Goal: Task Accomplishment & Management: Use online tool/utility

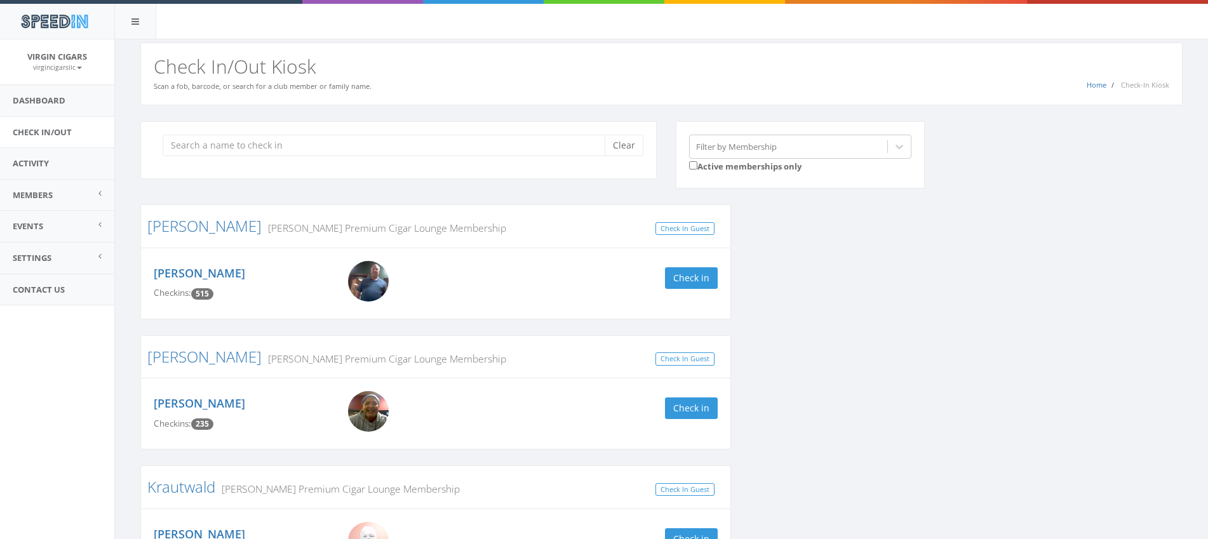
scroll to position [497, 0]
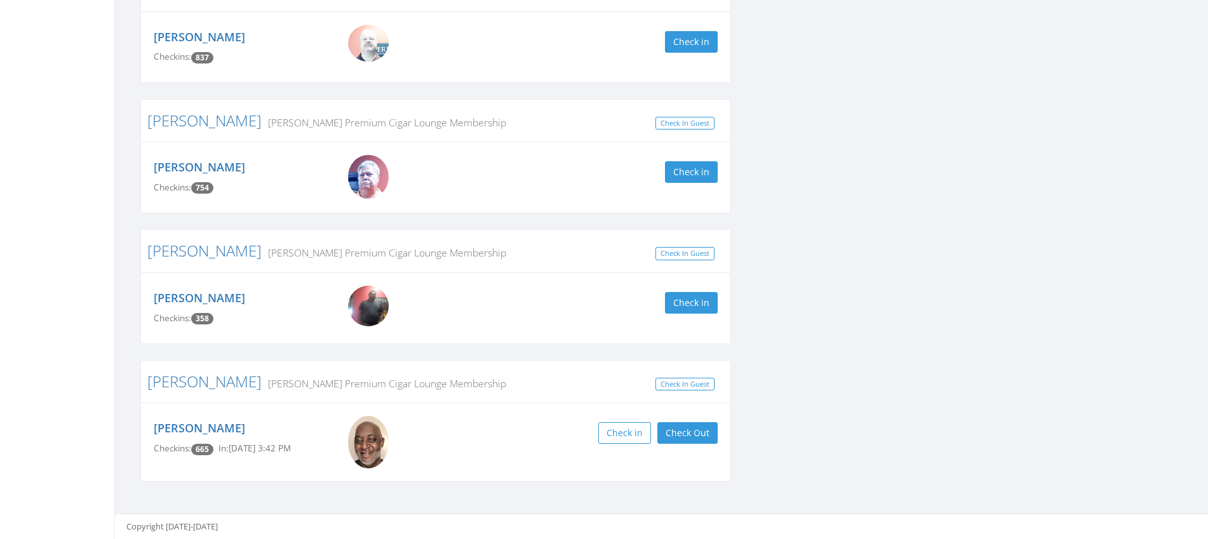
drag, startPoint x: 74, startPoint y: 72, endPoint x: 74, endPoint y: 48, distance: 24.8
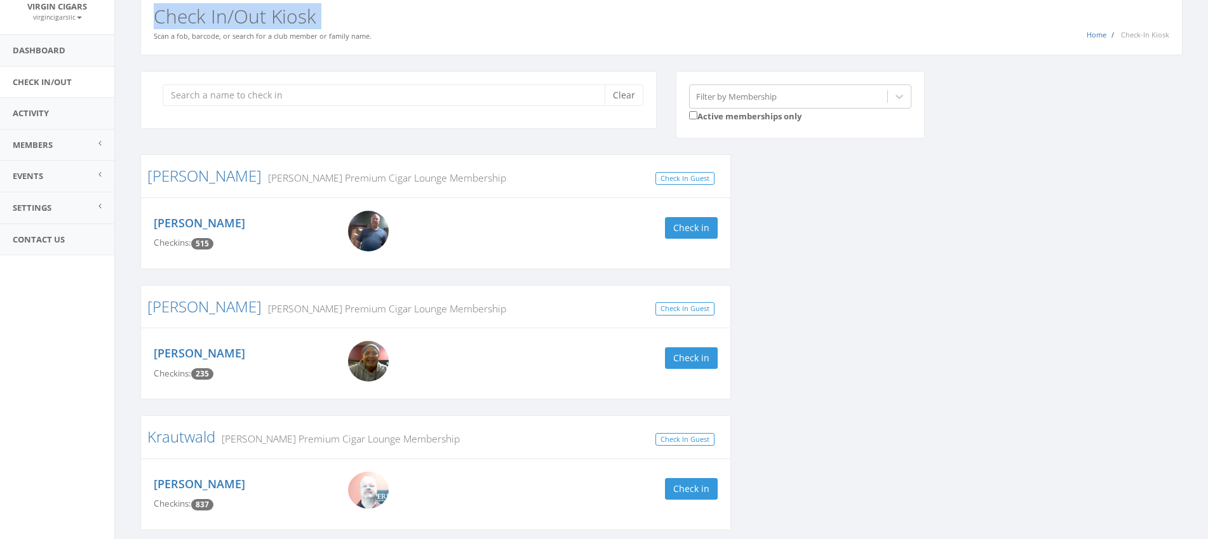
scroll to position [0, 0]
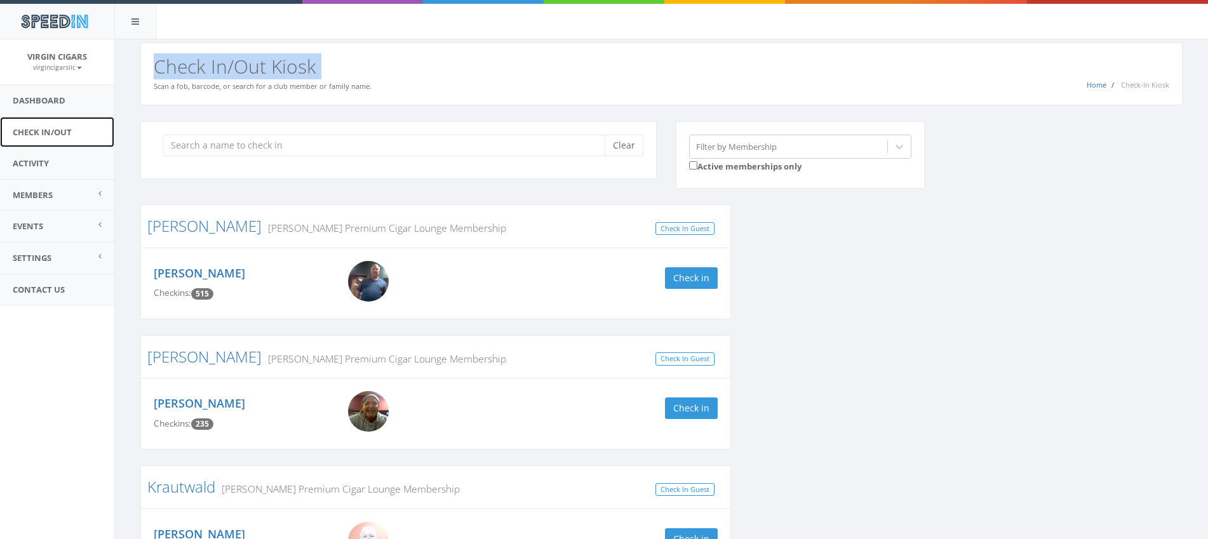
click at [30, 134] on link "Check In/Out" at bounding box center [57, 132] width 114 height 31
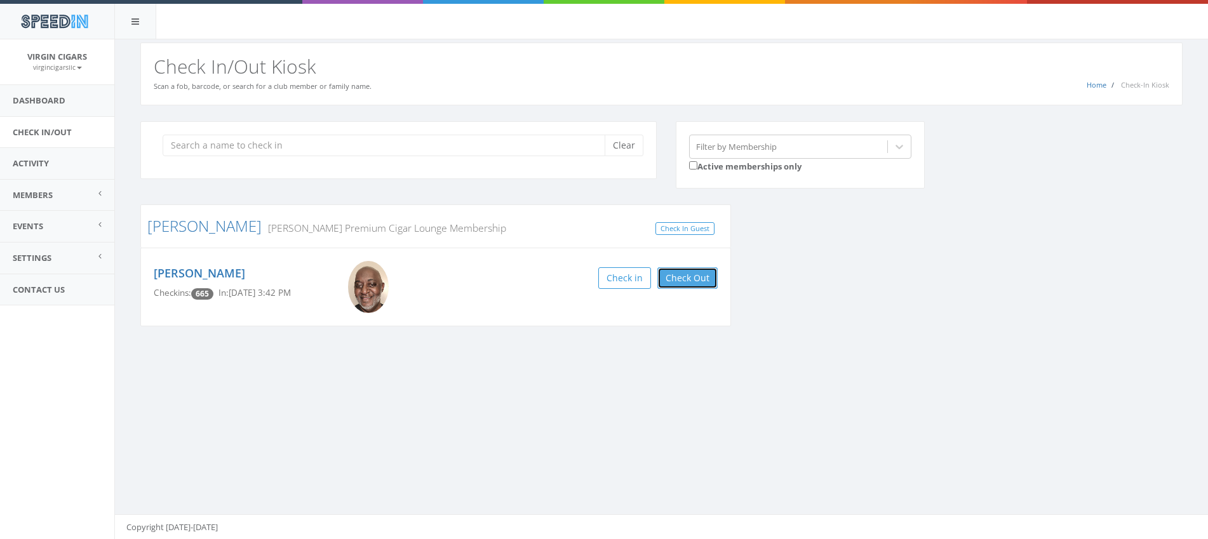
drag, startPoint x: 710, startPoint y: 285, endPoint x: 686, endPoint y: 282, distance: 24.3
click at [710, 285] on button "Check Out" at bounding box center [687, 278] width 60 height 22
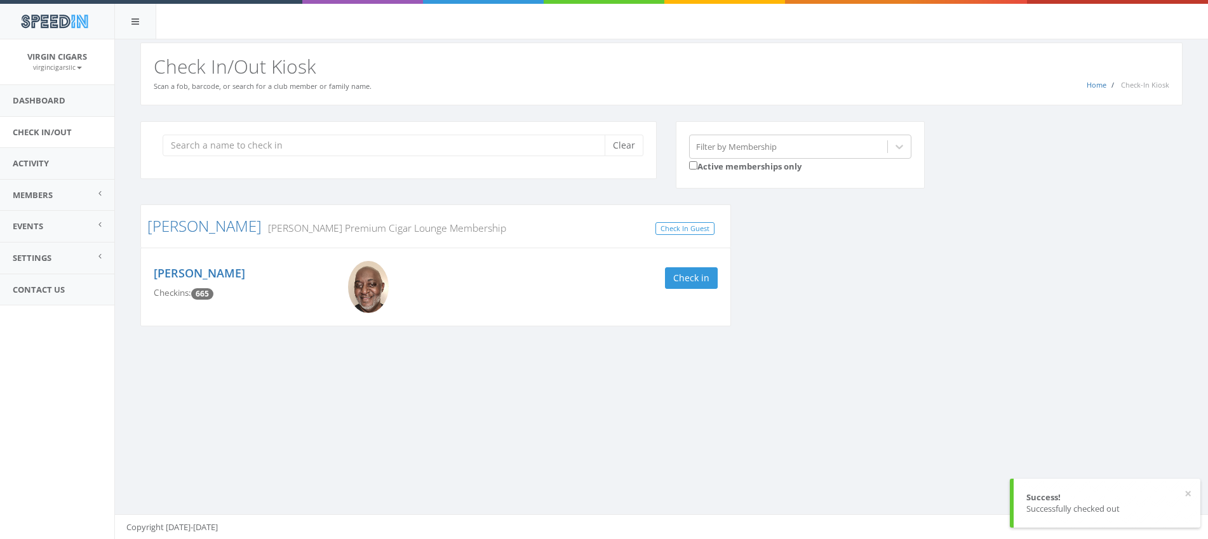
scroll to position [1, 0]
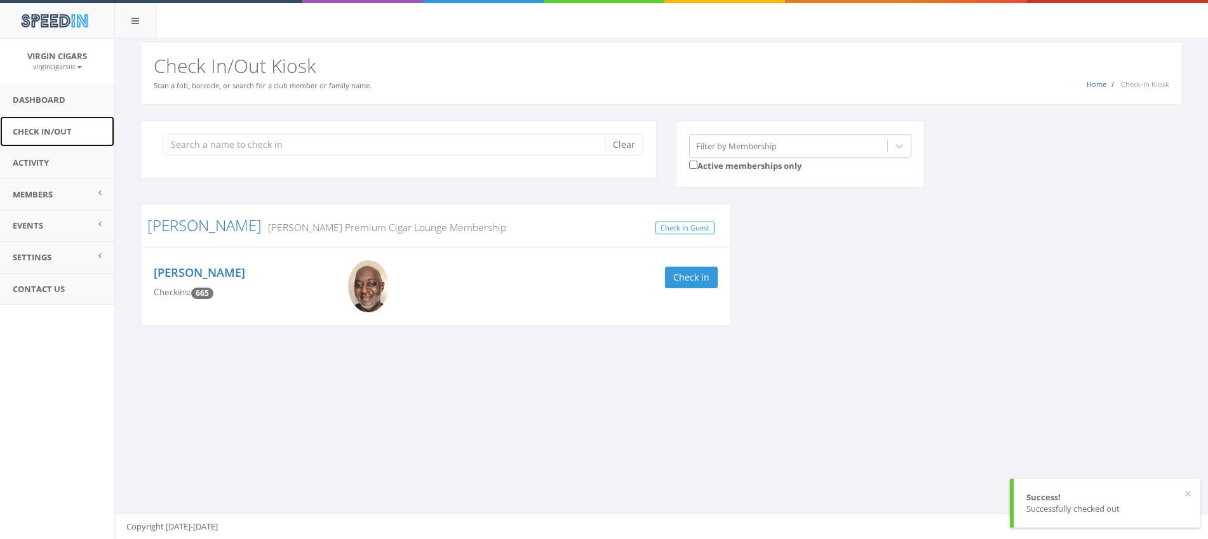
drag, startPoint x: 46, startPoint y: 134, endPoint x: 71, endPoint y: 130, distance: 24.5
click at [46, 133] on link "Check In/Out" at bounding box center [57, 131] width 114 height 31
